Goal: Task Accomplishment & Management: Manage account settings

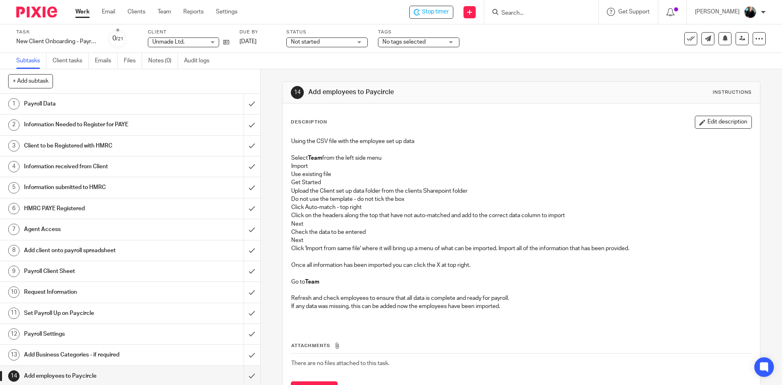
scroll to position [122, 0]
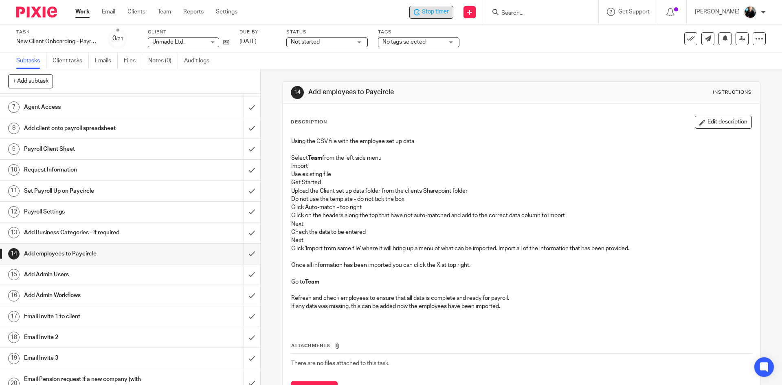
click at [423, 8] on div "Stop timer" at bounding box center [431, 12] width 35 height 9
click at [721, 11] on p "Nicky Partington" at bounding box center [717, 12] width 45 height 8
click at [735, 58] on span "Logout" at bounding box center [728, 57] width 18 height 6
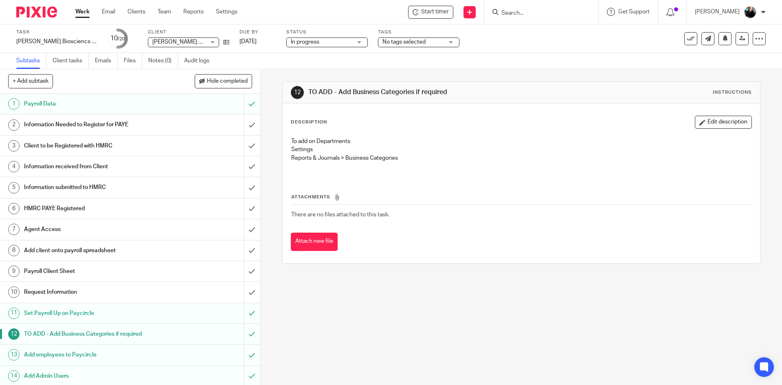
scroll to position [82, 0]
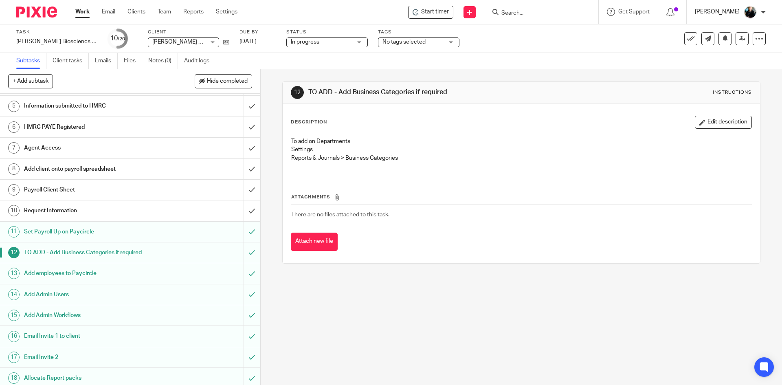
click at [712, 13] on p "Nicky Partington" at bounding box center [717, 12] width 45 height 8
click at [723, 58] on span "Logout" at bounding box center [728, 57] width 18 height 6
